Goal: Transaction & Acquisition: Obtain resource

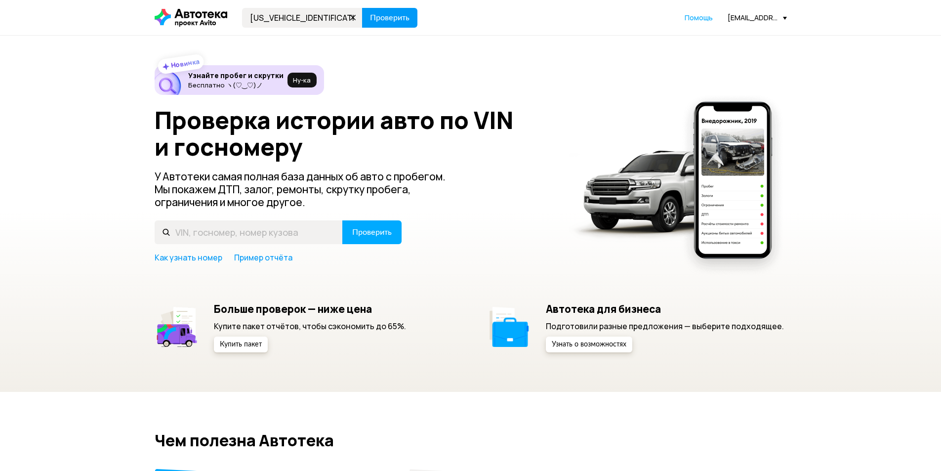
type input "[US_VEHICLE_IDENTIFICATION_NUMBER]"
click at [375, 20] on span "Проверить" at bounding box center [390, 18] width 40 height 8
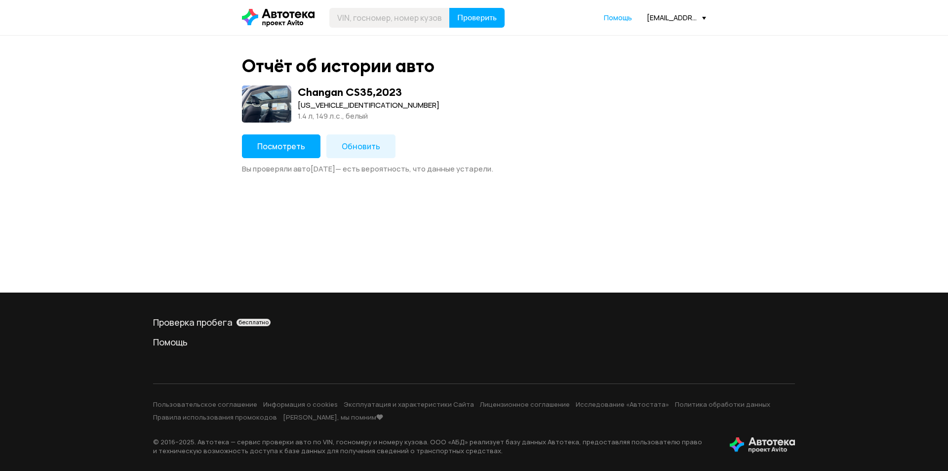
click at [367, 152] on button "Обновить" at bounding box center [360, 146] width 69 height 24
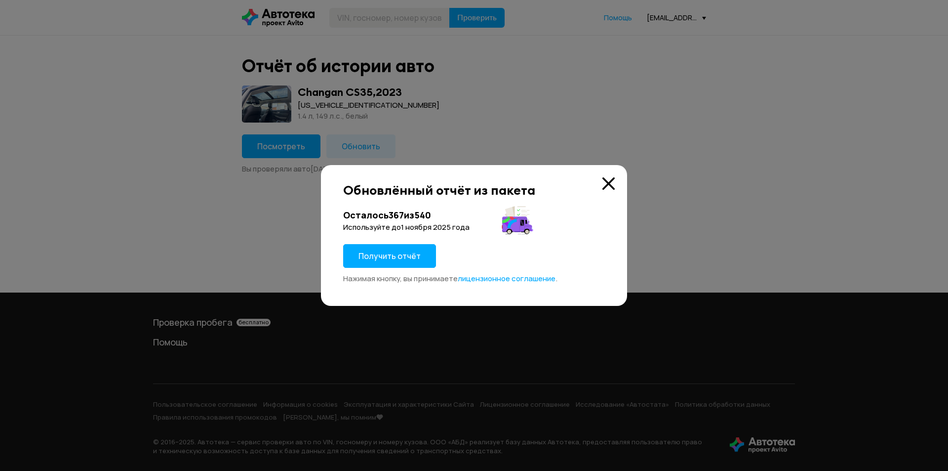
click at [394, 258] on span "Получить отчёт" at bounding box center [390, 255] width 62 height 11
